Goal: Communication & Community: Answer question/provide support

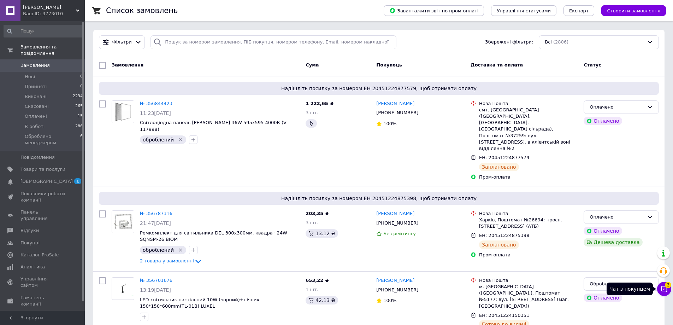
click at [663, 288] on icon at bounding box center [664, 288] width 7 height 7
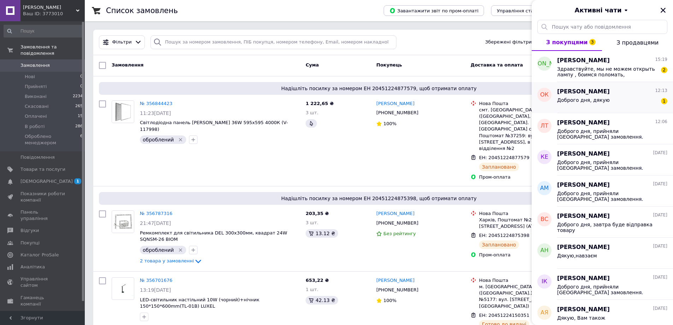
click at [626, 96] on div "Доброго дня, дякую 1" at bounding box center [612, 101] width 110 height 11
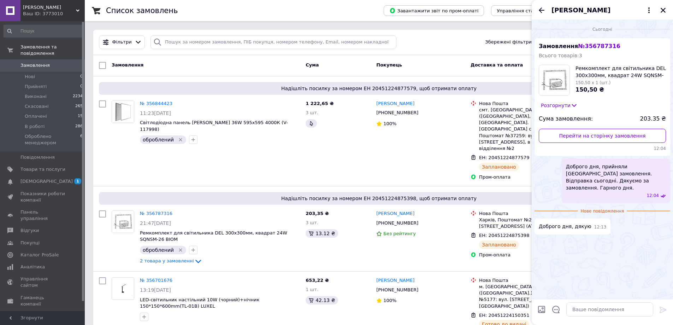
click at [543, 12] on icon "Назад" at bounding box center [541, 10] width 8 height 8
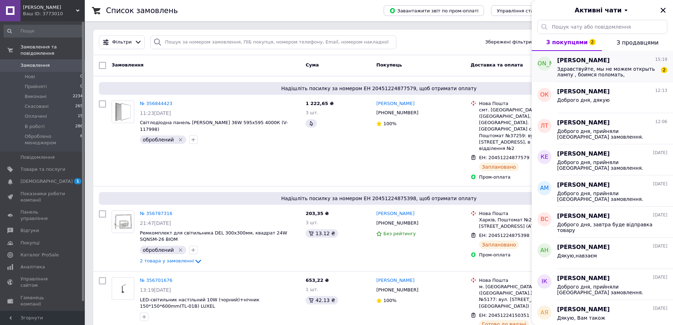
click at [605, 60] on div "[PERSON_NAME] 15:19" at bounding box center [612, 61] width 110 height 8
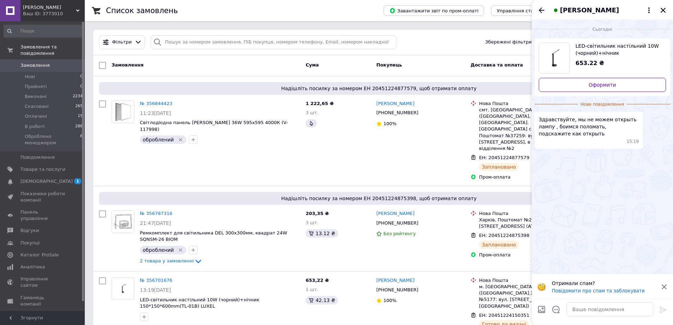
click at [540, 11] on icon "Назад" at bounding box center [542, 9] width 6 height 5
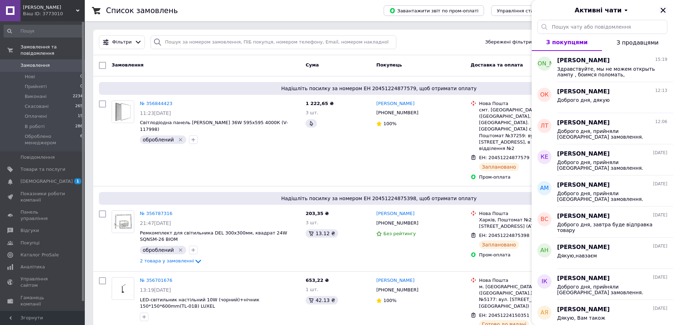
click at [662, 10] on icon "Закрити" at bounding box center [663, 10] width 5 height 5
